Goal: Task Accomplishment & Management: Complete application form

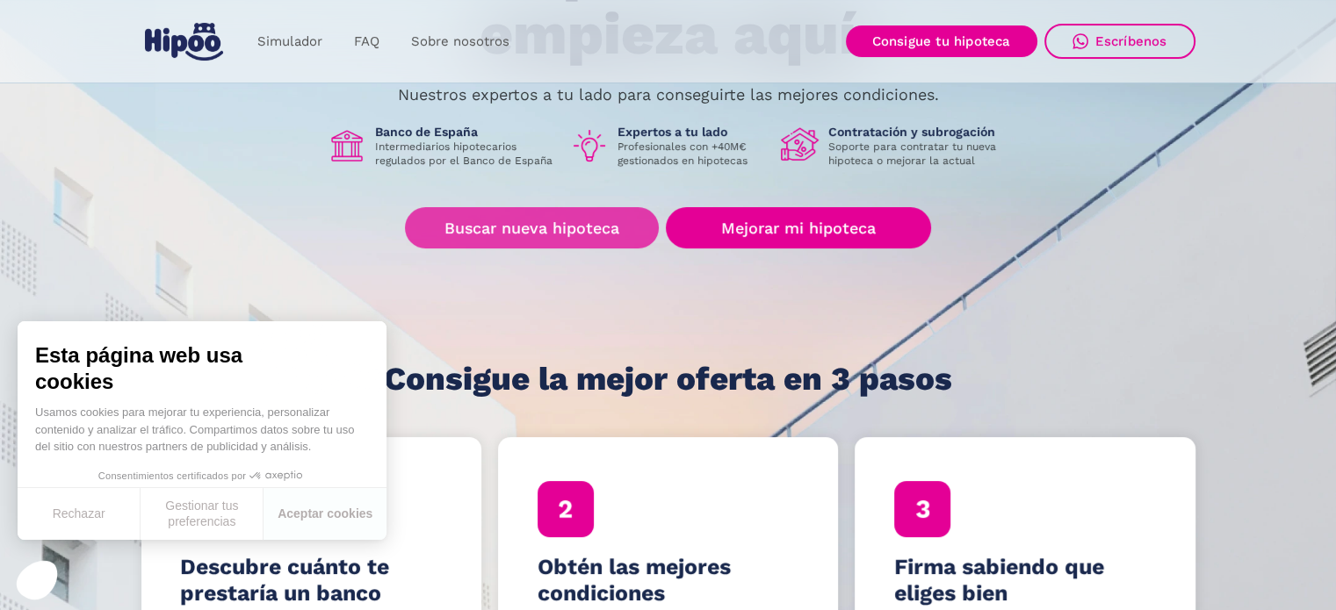
scroll to position [122, 0]
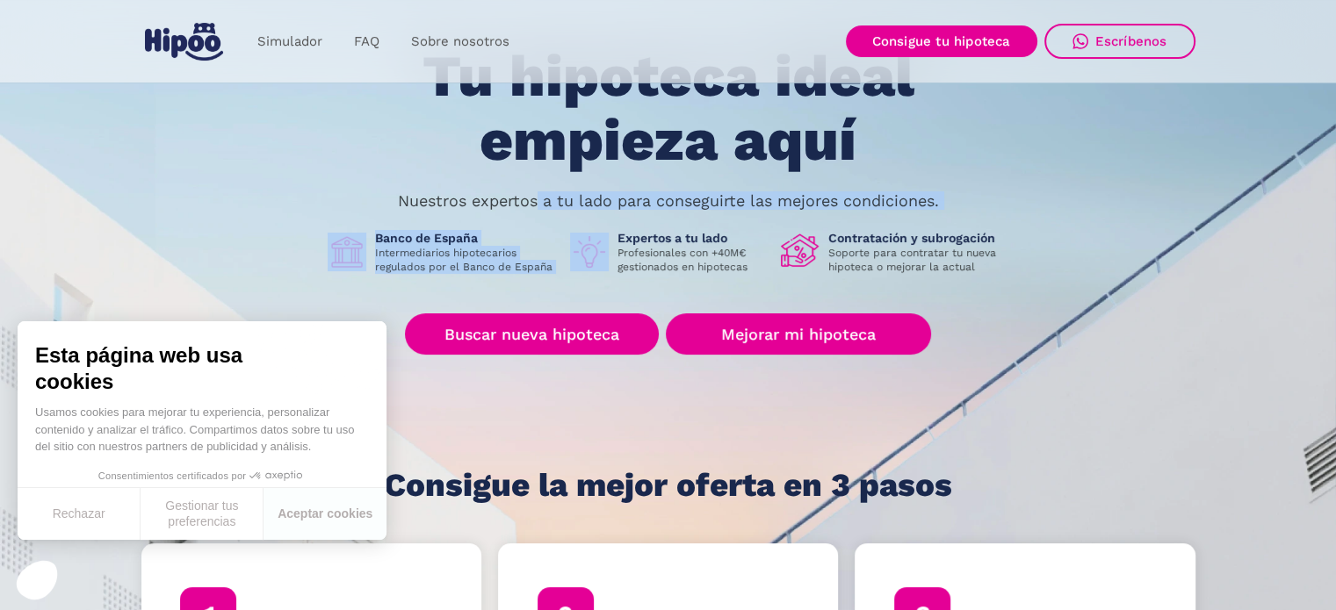
drag, startPoint x: 537, startPoint y: 206, endPoint x: 603, endPoint y: 225, distance: 69.2
click at [603, 225] on div "Tu hipoteca ideal empieza aquí Nuestros expertos a tu lado para conseguirte las…" at bounding box center [668, 274] width 1054 height 458
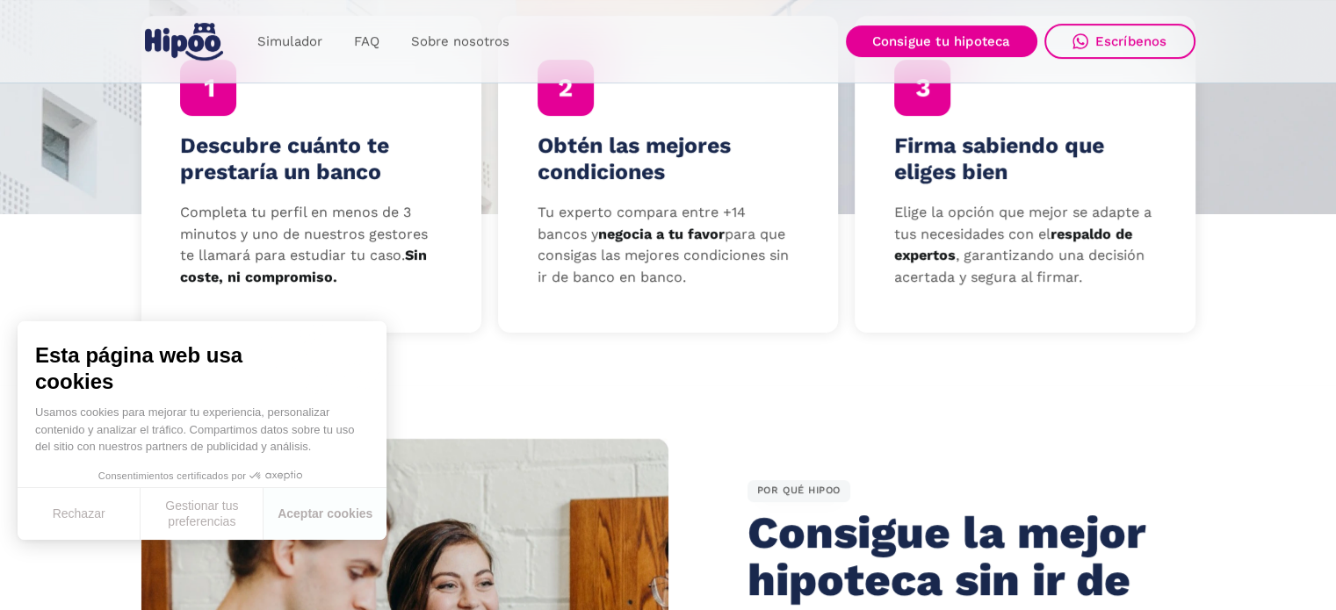
scroll to position [653, 0]
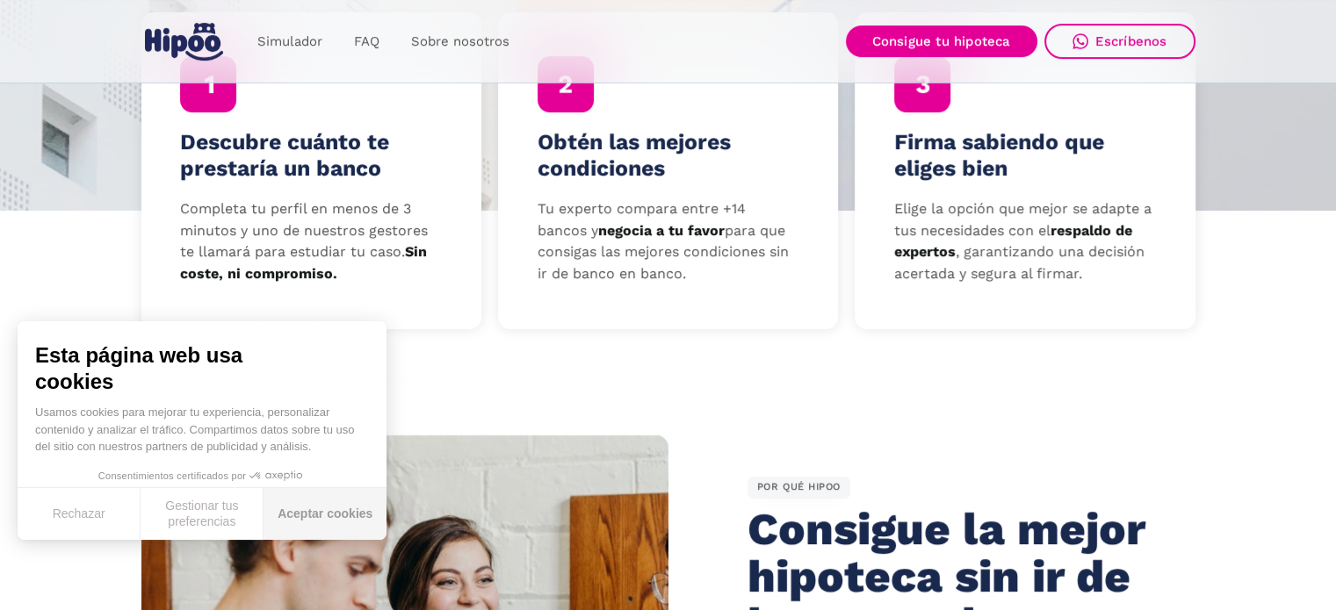
click at [301, 511] on button "Aceptar cookies" at bounding box center [324, 514] width 123 height 52
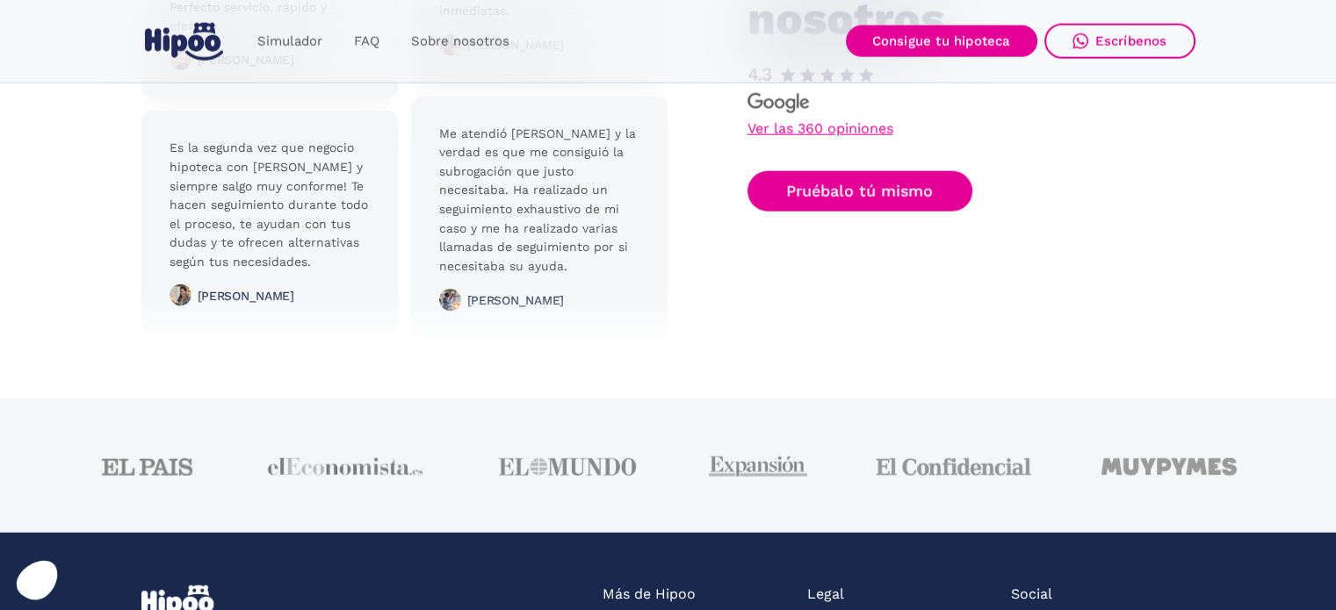
scroll to position [4275, 0]
drag, startPoint x: 578, startPoint y: 284, endPoint x: 339, endPoint y: 279, distance: 238.9
click at [339, 279] on div at bounding box center [404, 65] width 527 height 562
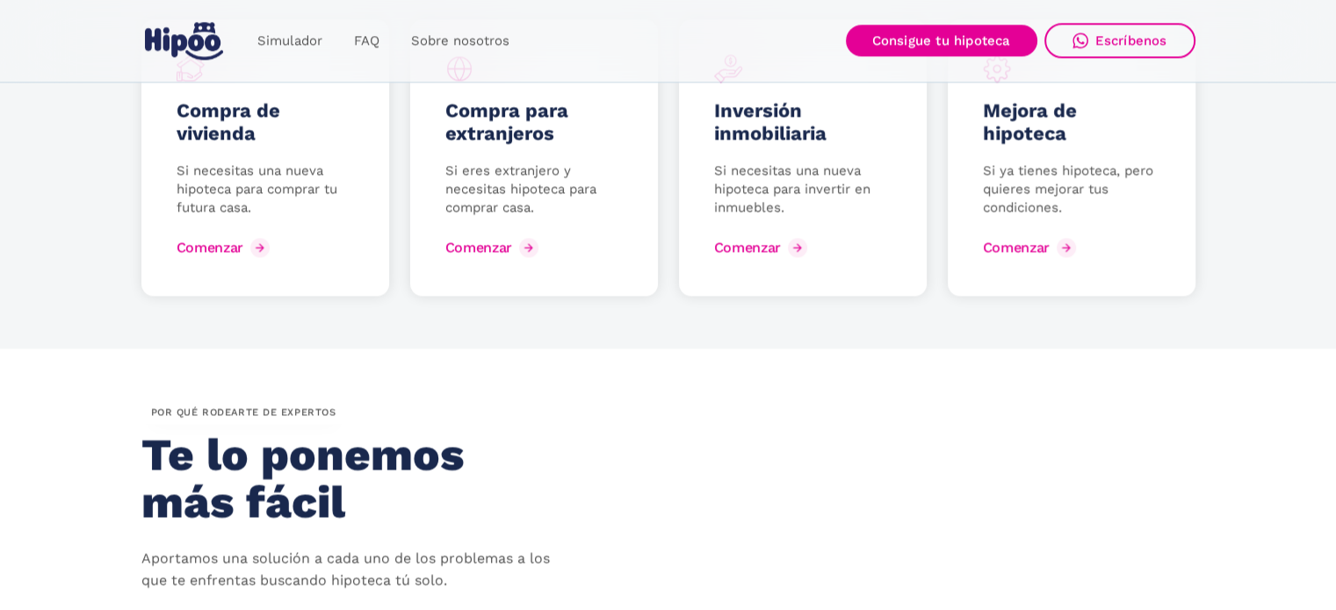
scroll to position [2470, 0]
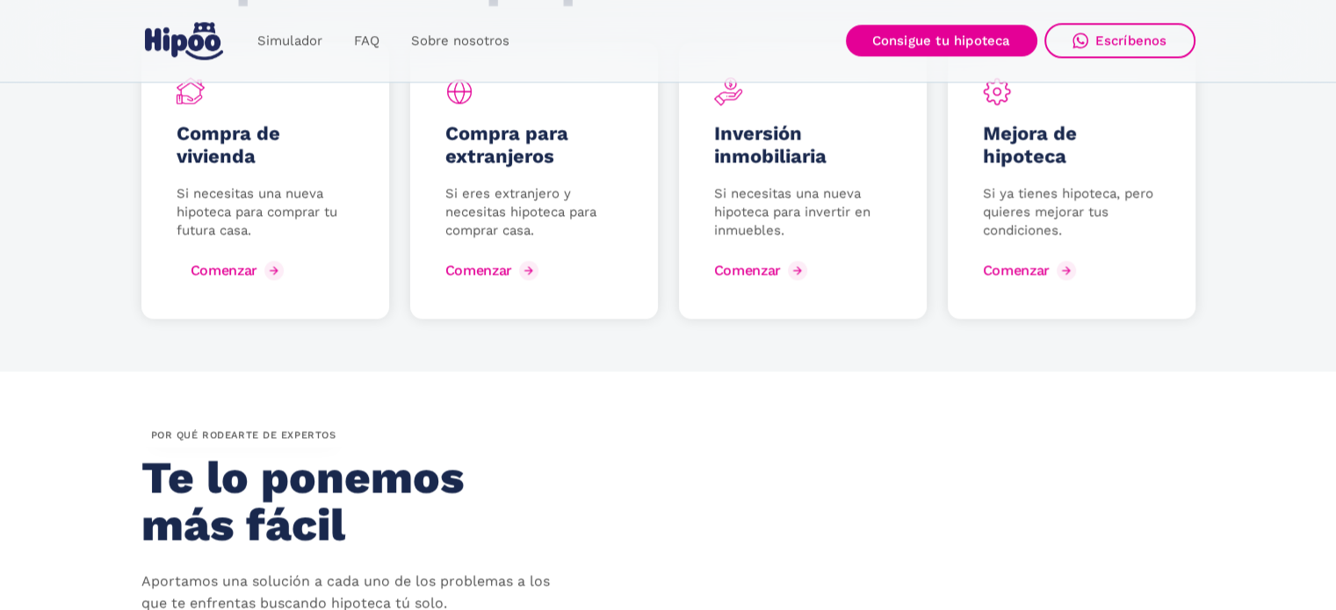
click at [219, 273] on div "Comenzar" at bounding box center [224, 270] width 67 height 17
